Goal: Navigation & Orientation: Find specific page/section

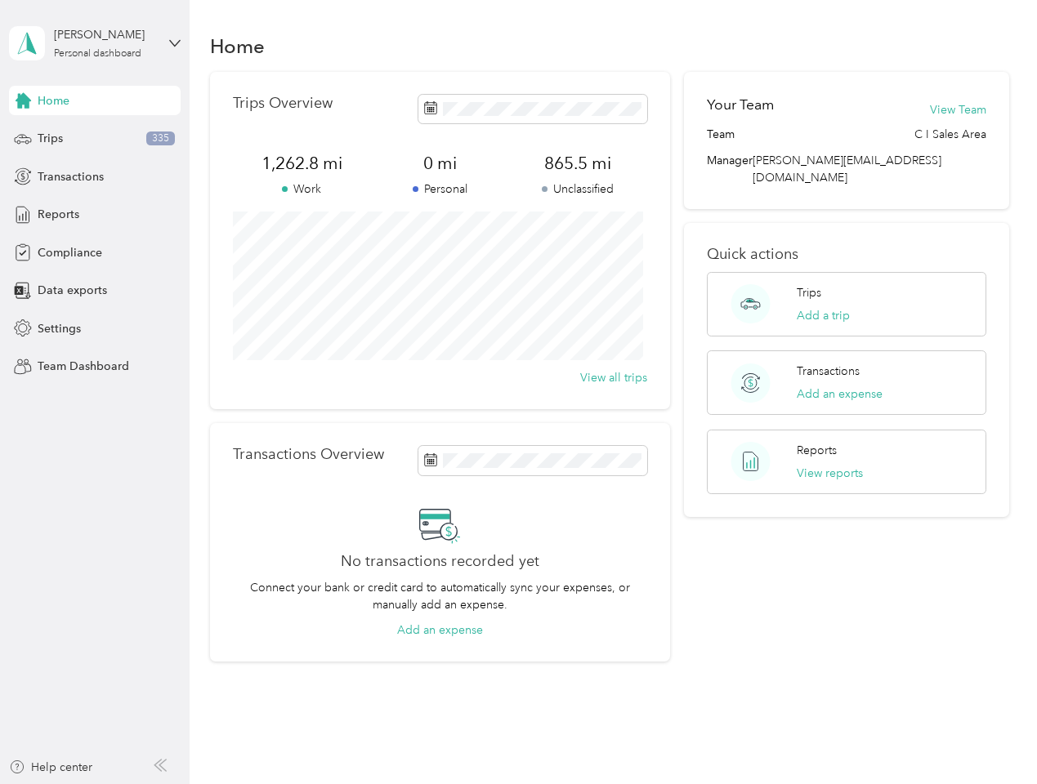
click at [518, 392] on div "Trips Overview 1,262.8 mi Work 0 mi Personal 865.5 mi Unclassified View all tri…" at bounding box center [440, 240] width 460 height 337
click at [95, 43] on div "[PERSON_NAME]" at bounding box center [105, 34] width 102 height 17
click at [95, 100] on div "You’re signed in as [PERSON_NAME][EMAIL_ADDRESS][DOMAIN_NAME] Team dashboard Pe…" at bounding box center [227, 143] width 436 height 167
click at [23, 100] on div "You’re signed in as [PERSON_NAME][EMAIL_ADDRESS][DOMAIN_NAME] Team dashboard Pe…" at bounding box center [227, 143] width 436 height 167
click at [95, 139] on div "Trips 335" at bounding box center [95, 138] width 172 height 29
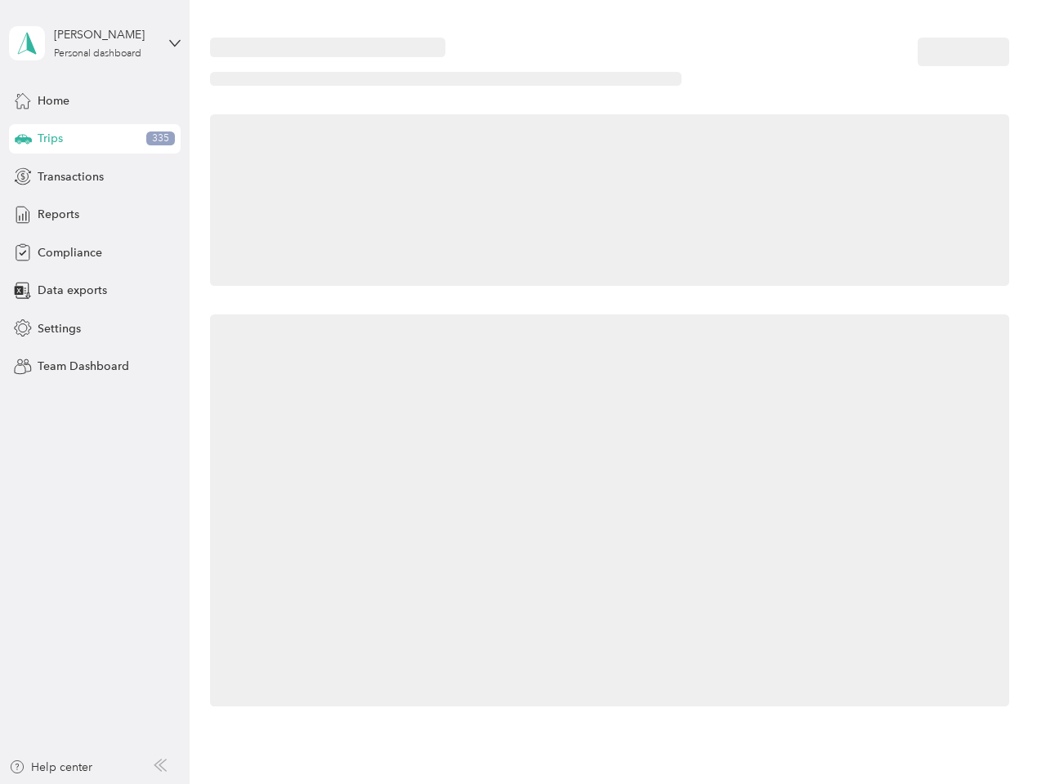
click at [23, 139] on icon at bounding box center [23, 138] width 17 height 8
click at [95, 176] on span "Transactions" at bounding box center [71, 176] width 66 height 17
click at [23, 176] on icon at bounding box center [23, 176] width 18 height 18
click at [95, 215] on div "Reports" at bounding box center [95, 214] width 172 height 29
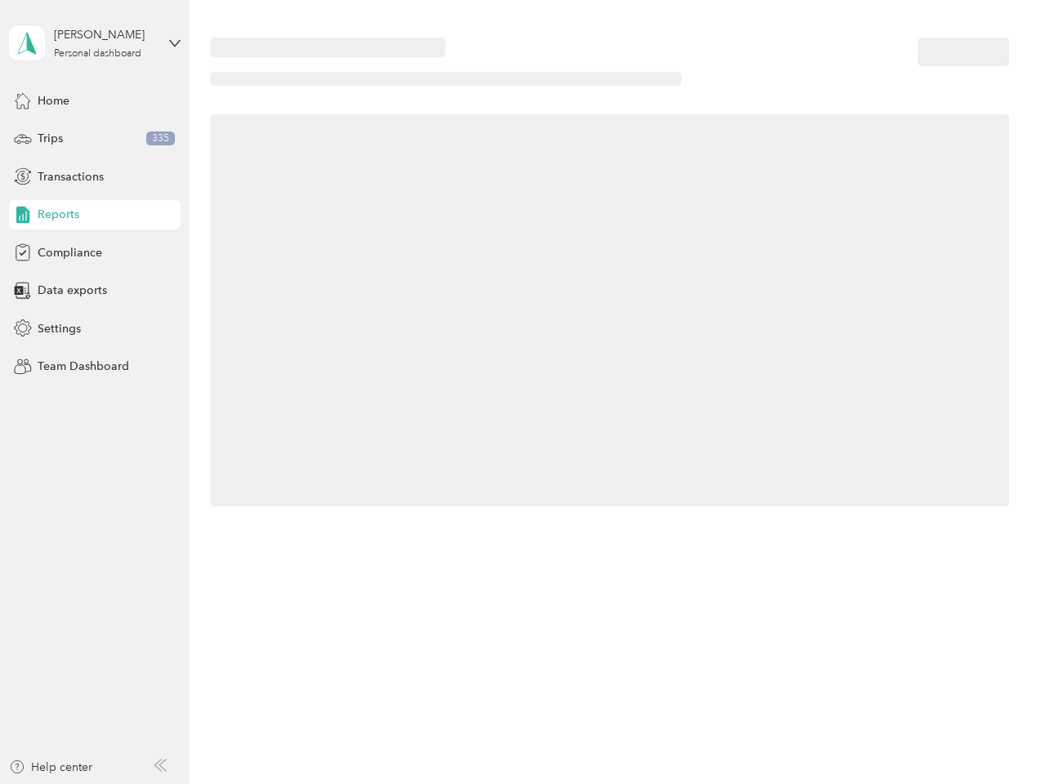
click at [23, 215] on icon at bounding box center [23, 215] width 18 height 18
